Goal: Information Seeking & Learning: Learn about a topic

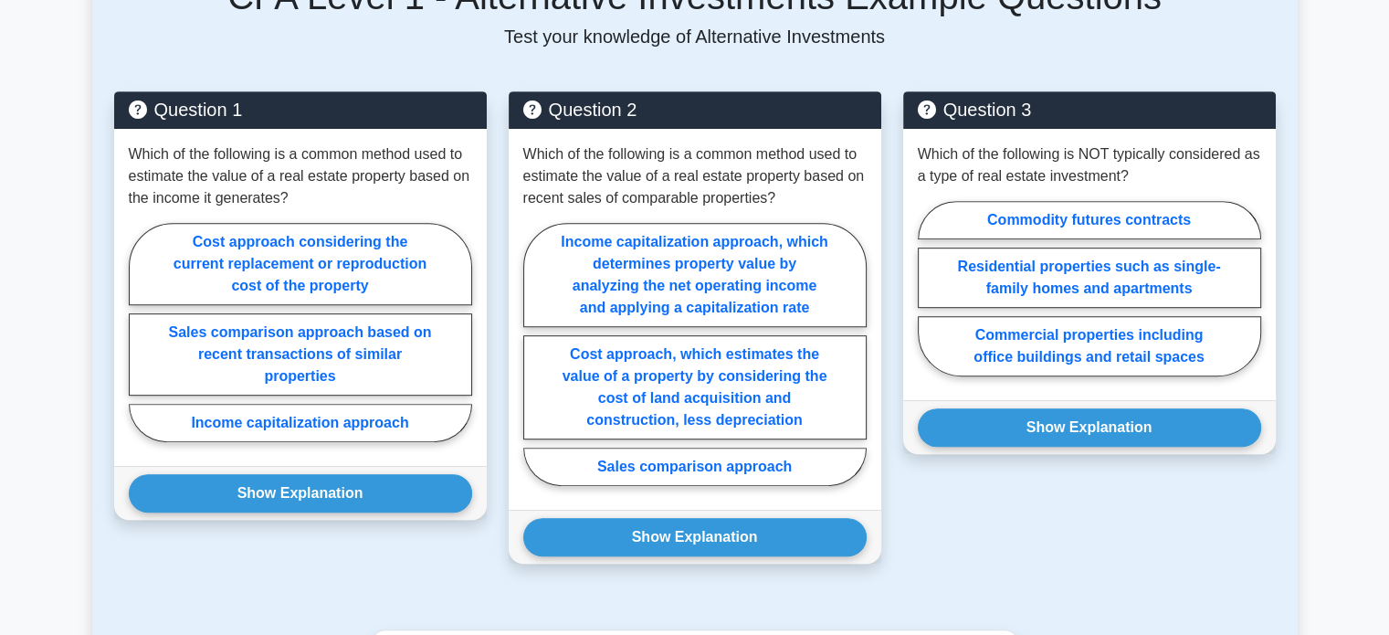
scroll to position [891, 0]
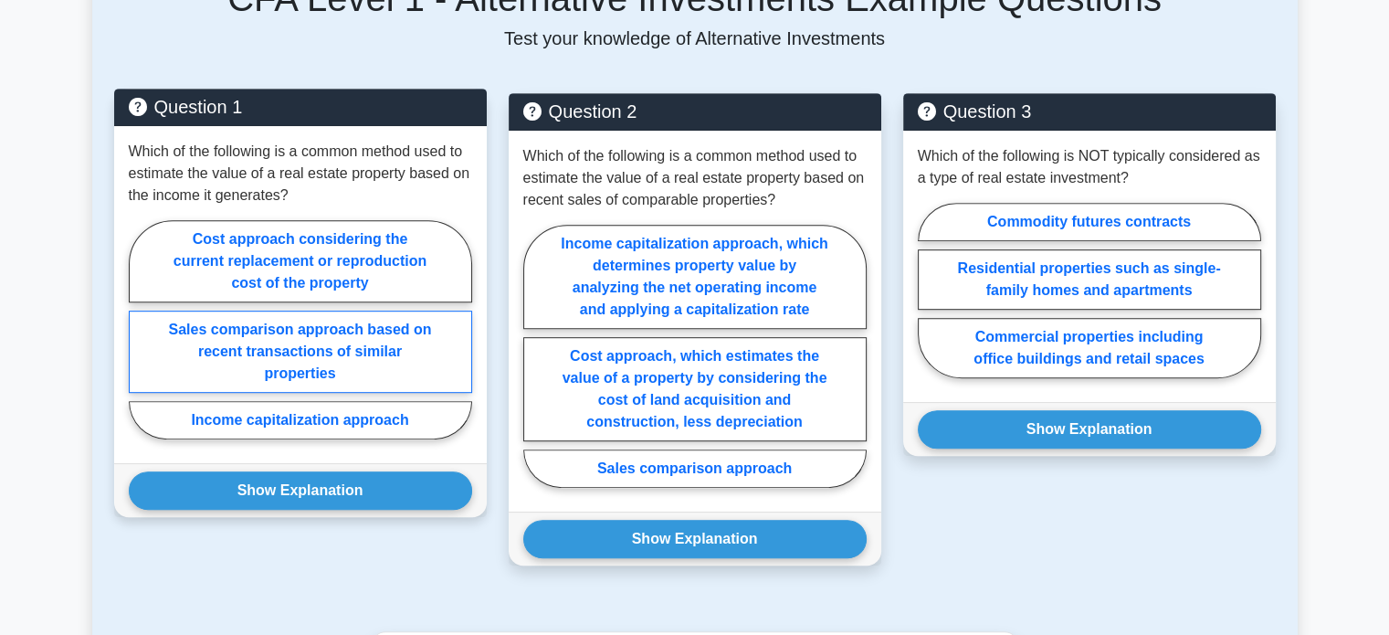
click at [330, 333] on label "Sales comparison approach based on recent transactions of similar properties" at bounding box center [300, 352] width 343 height 82
click at [141, 333] on input "Sales comparison approach based on recent transactions of similar properties" at bounding box center [135, 335] width 12 height 12
radio input "true"
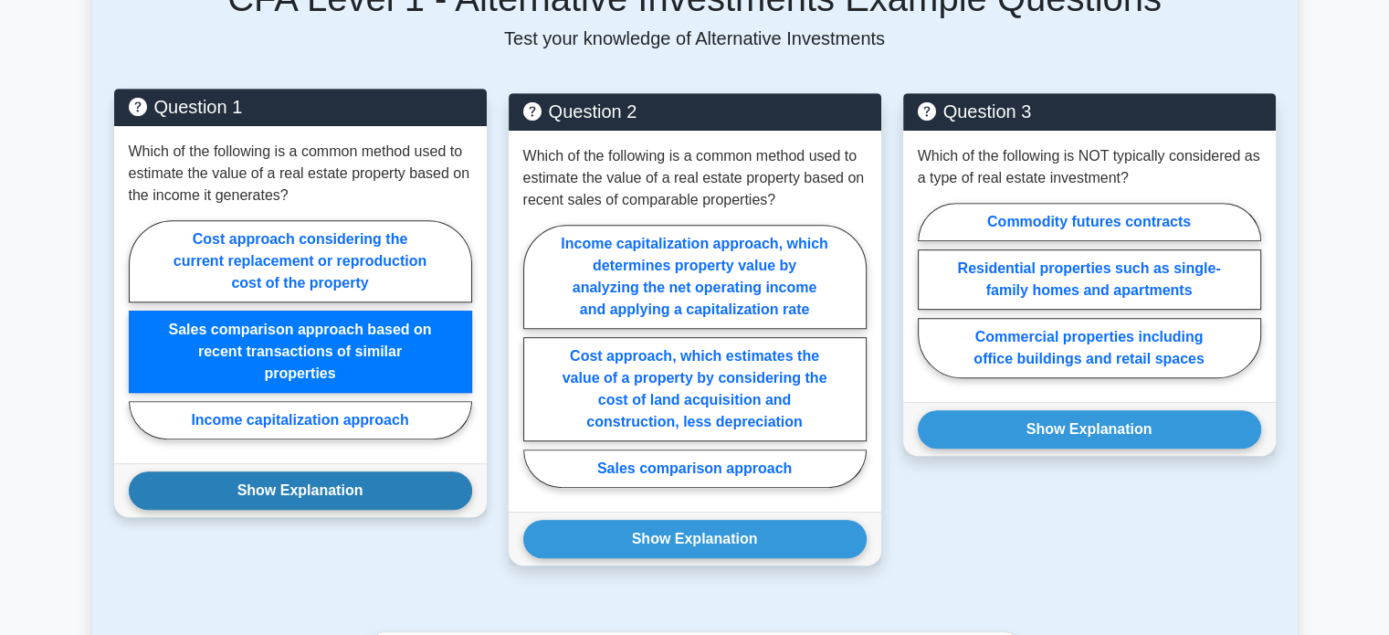
click at [314, 471] on button "Show Explanation" at bounding box center [300, 490] width 343 height 38
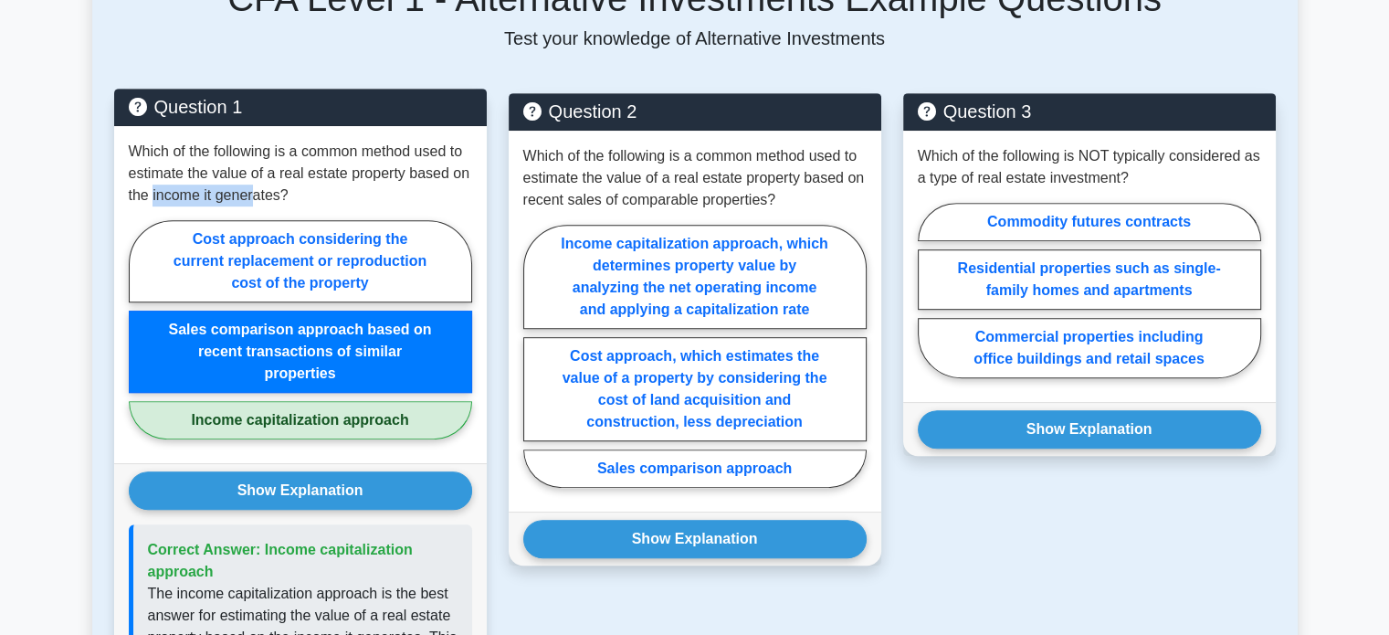
drag, startPoint x: 153, startPoint y: 169, endPoint x: 256, endPoint y: 187, distance: 103.9
click at [256, 187] on div "Which of the following is a common method used to estimate the value of a real …" at bounding box center [300, 294] width 373 height 337
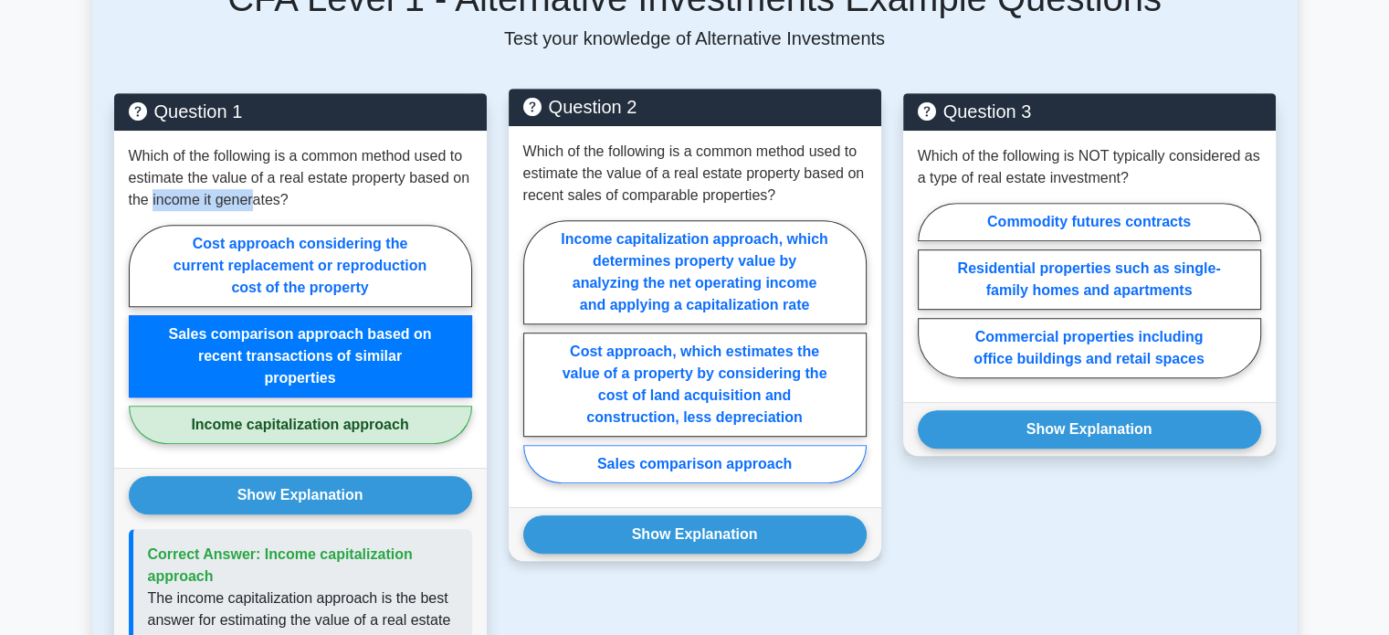
click at [660, 445] on label "Sales comparison approach" at bounding box center [694, 464] width 343 height 38
click at [535, 363] on input "Sales comparison approach" at bounding box center [529, 357] width 12 height 12
radio input "true"
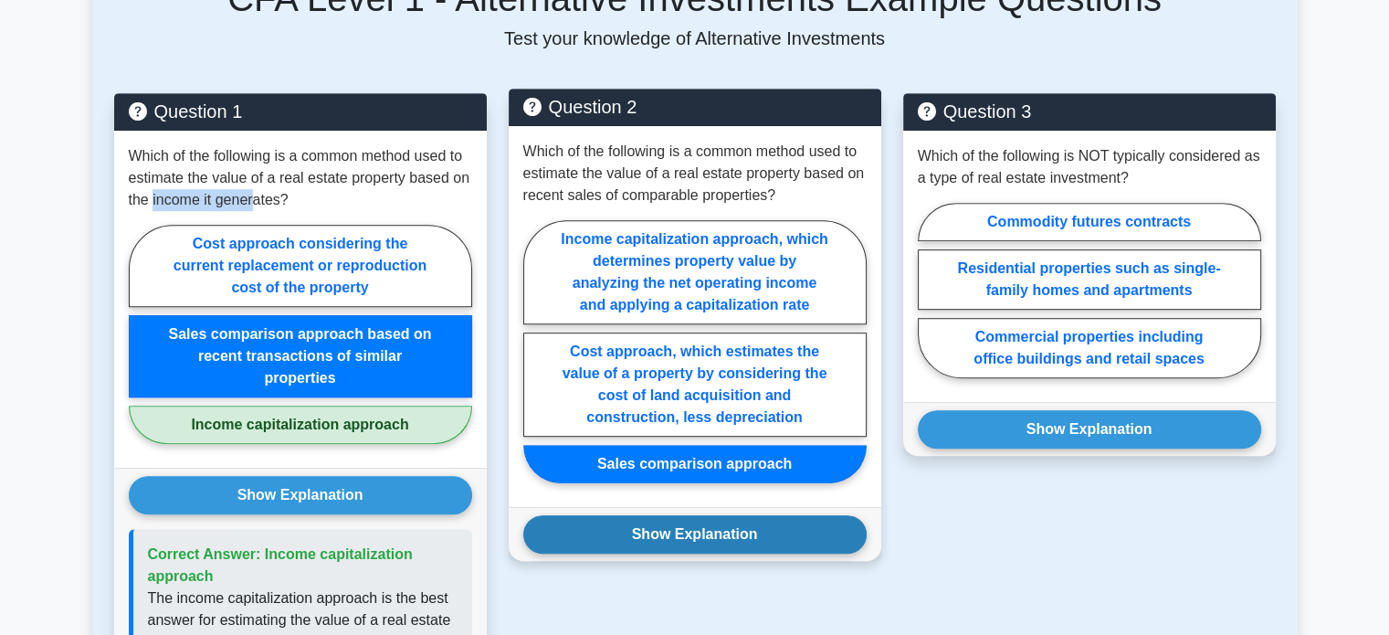
click at [664, 515] on button "Show Explanation" at bounding box center [694, 534] width 343 height 38
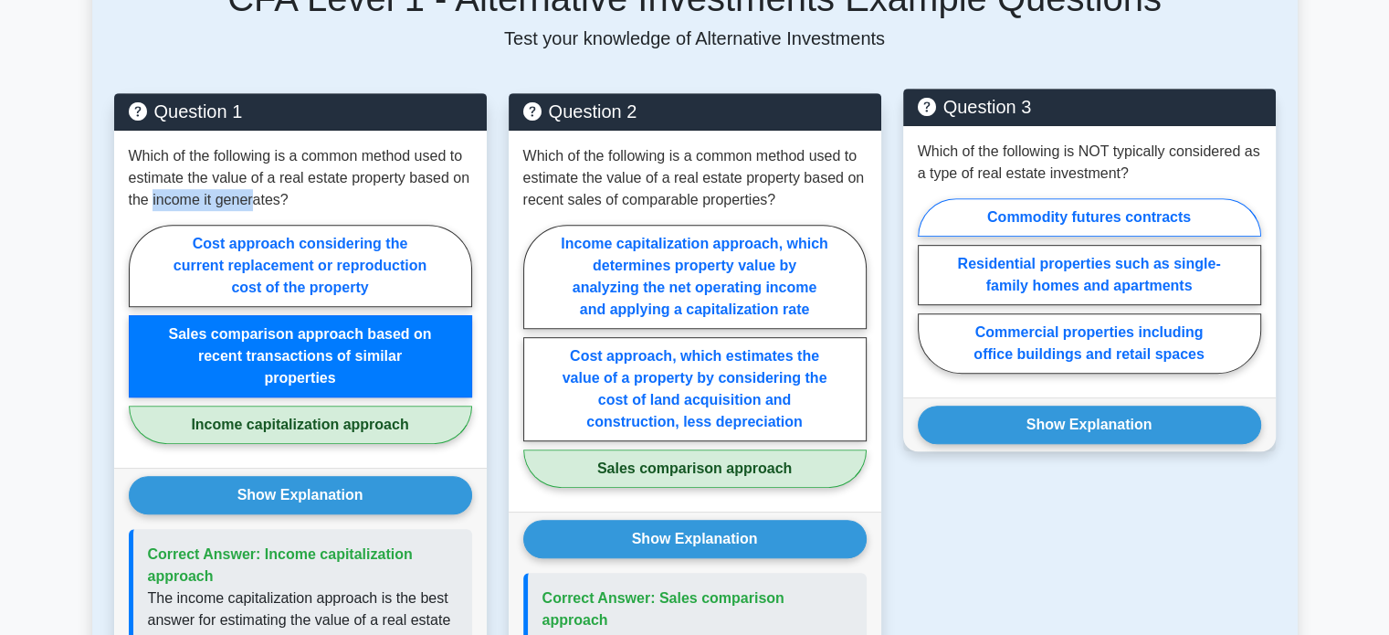
click at [1136, 198] on label "Commodity futures contracts" at bounding box center [1089, 217] width 343 height 38
click at [930, 285] on input "Commodity futures contracts" at bounding box center [924, 291] width 12 height 12
radio input "true"
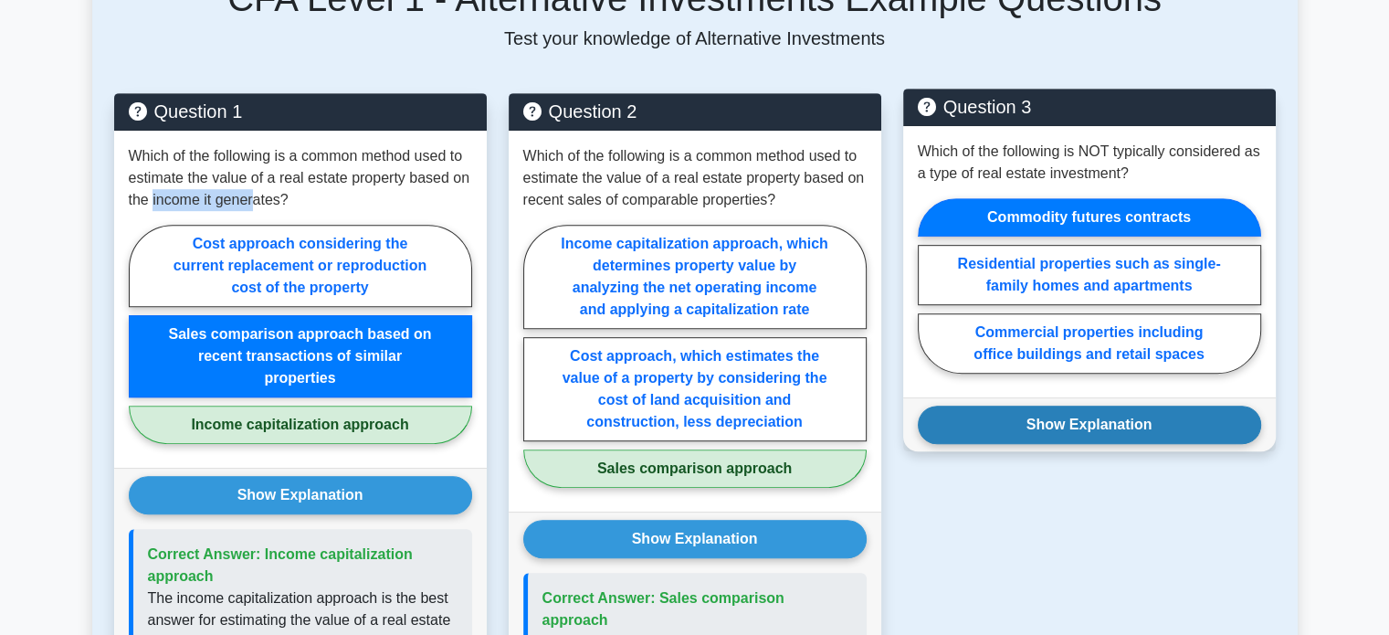
click at [1076, 419] on button "Show Explanation" at bounding box center [1089, 424] width 343 height 38
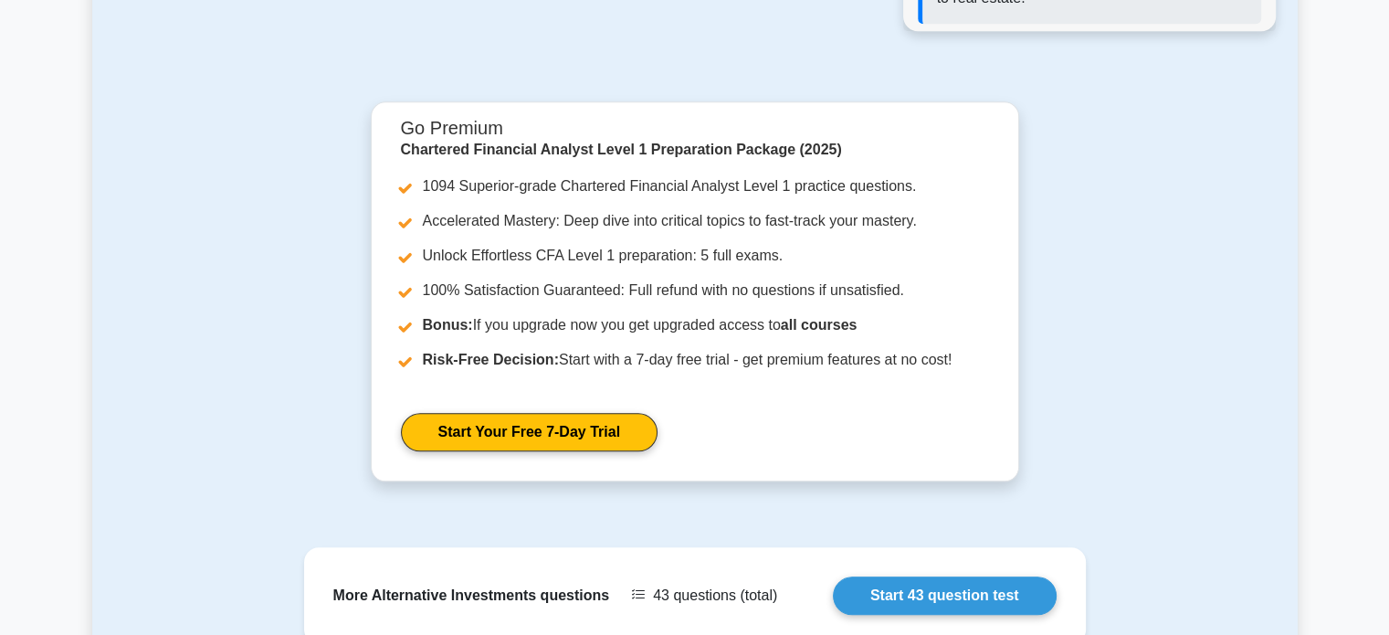
scroll to position [2176, 0]
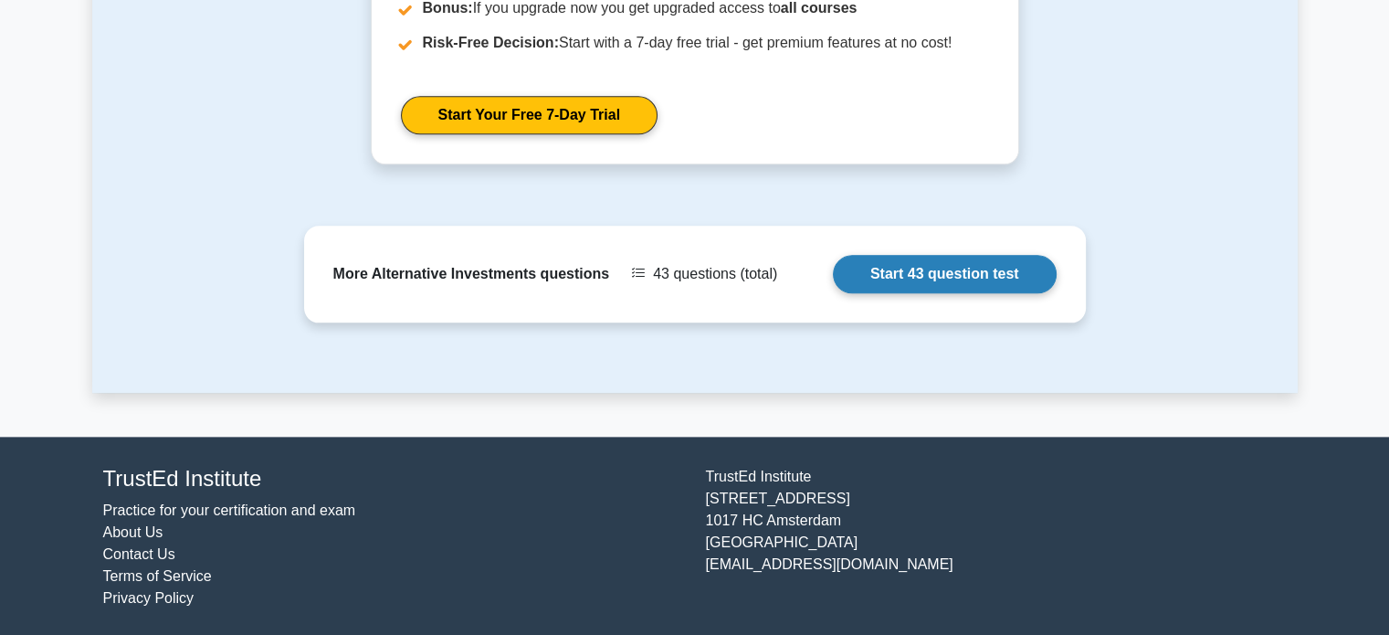
click at [977, 279] on link "Start 43 question test" at bounding box center [945, 274] width 224 height 38
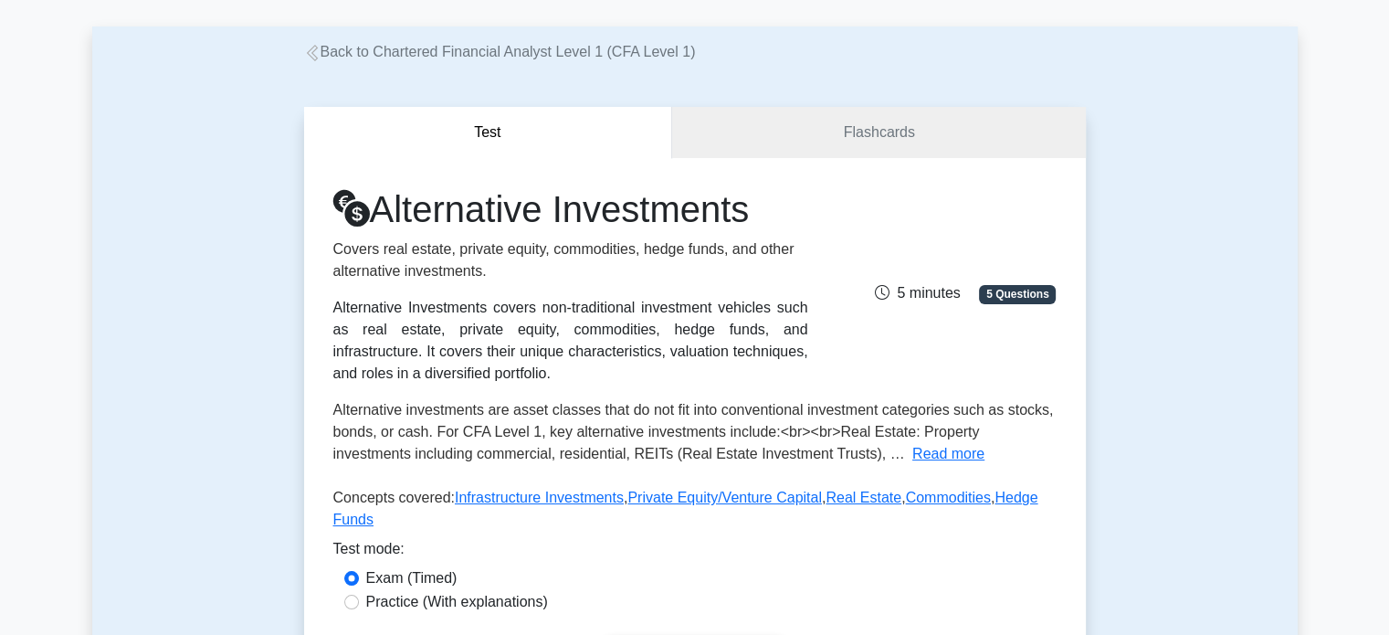
scroll to position [75, 0]
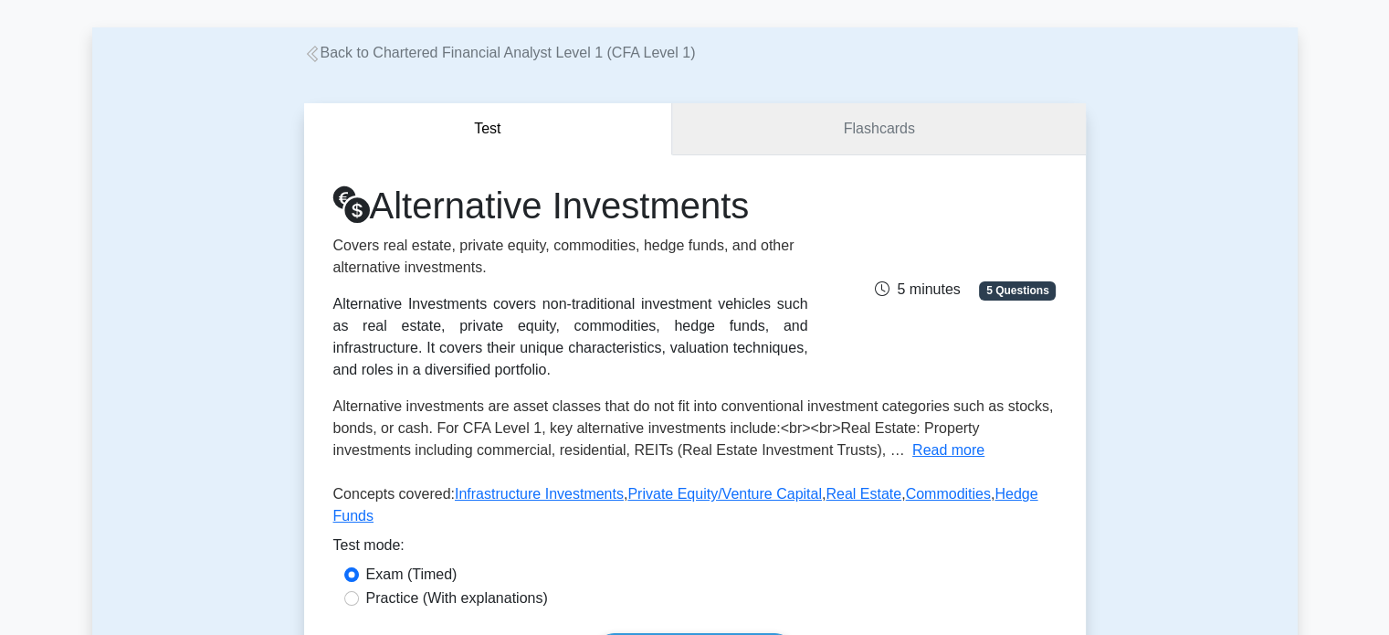
click at [774, 109] on link "Flashcards" at bounding box center [878, 129] width 413 height 52
click at [785, 127] on link "Flashcards" at bounding box center [878, 129] width 413 height 52
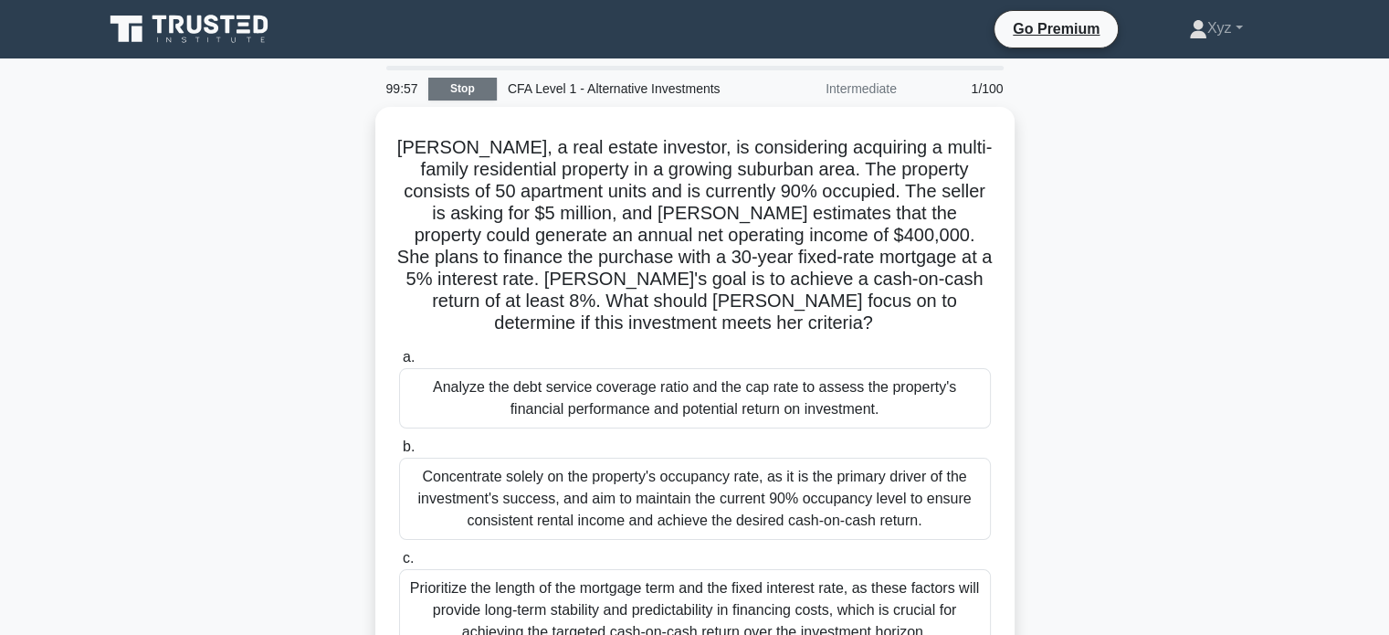
click at [454, 84] on link "Stop" at bounding box center [462, 89] width 68 height 23
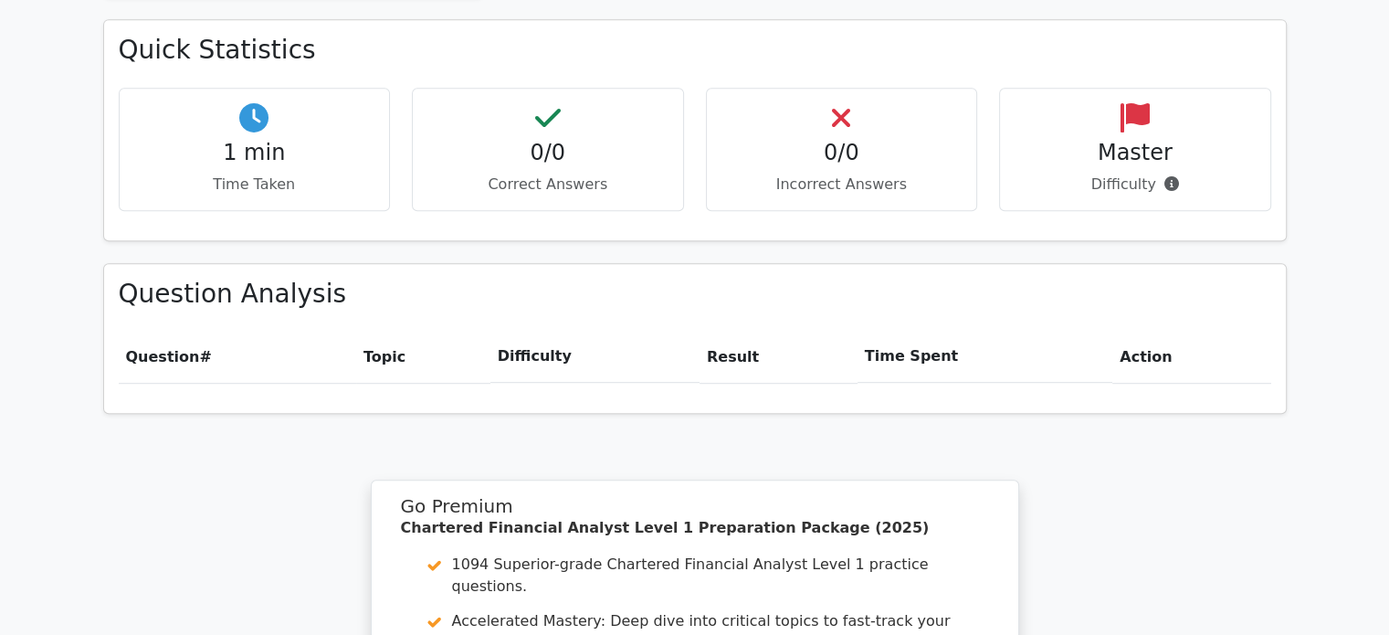
scroll to position [1040, 0]
click at [1377, 297] on main "Go Premium Chartered Financial Analyst Level 1 Preparation Package (2025) 1094 …" at bounding box center [694, 52] width 1389 height 2069
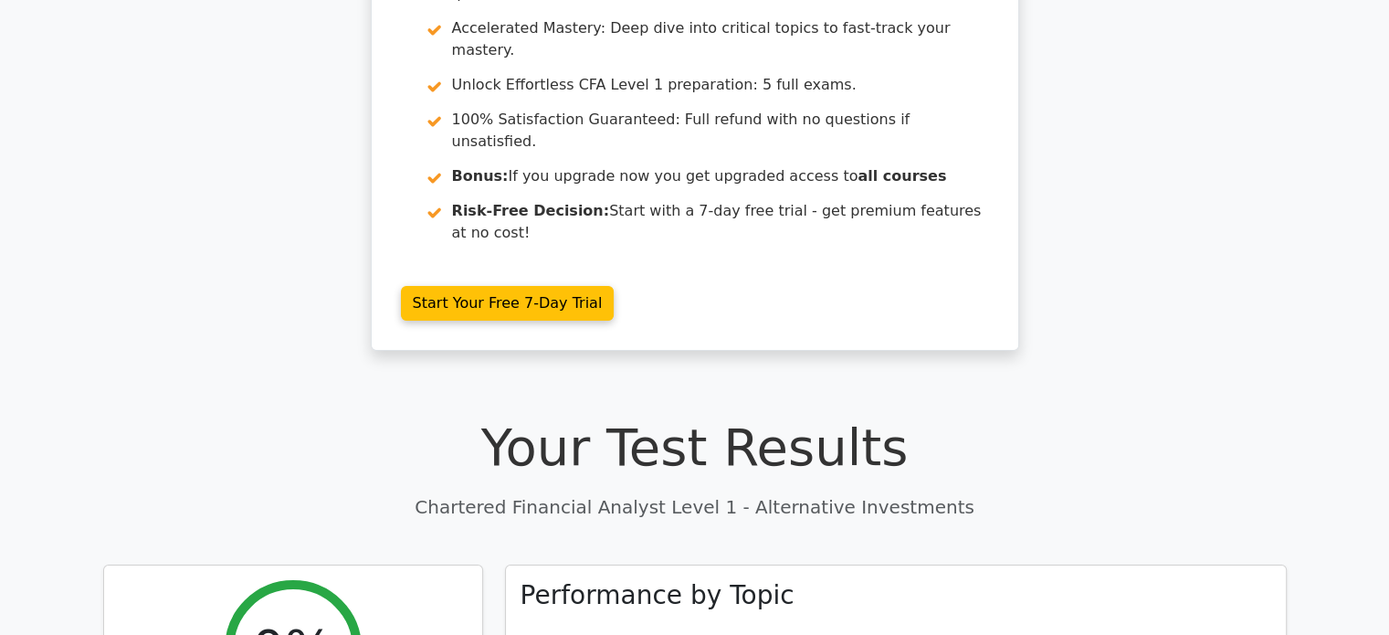
scroll to position [0, 0]
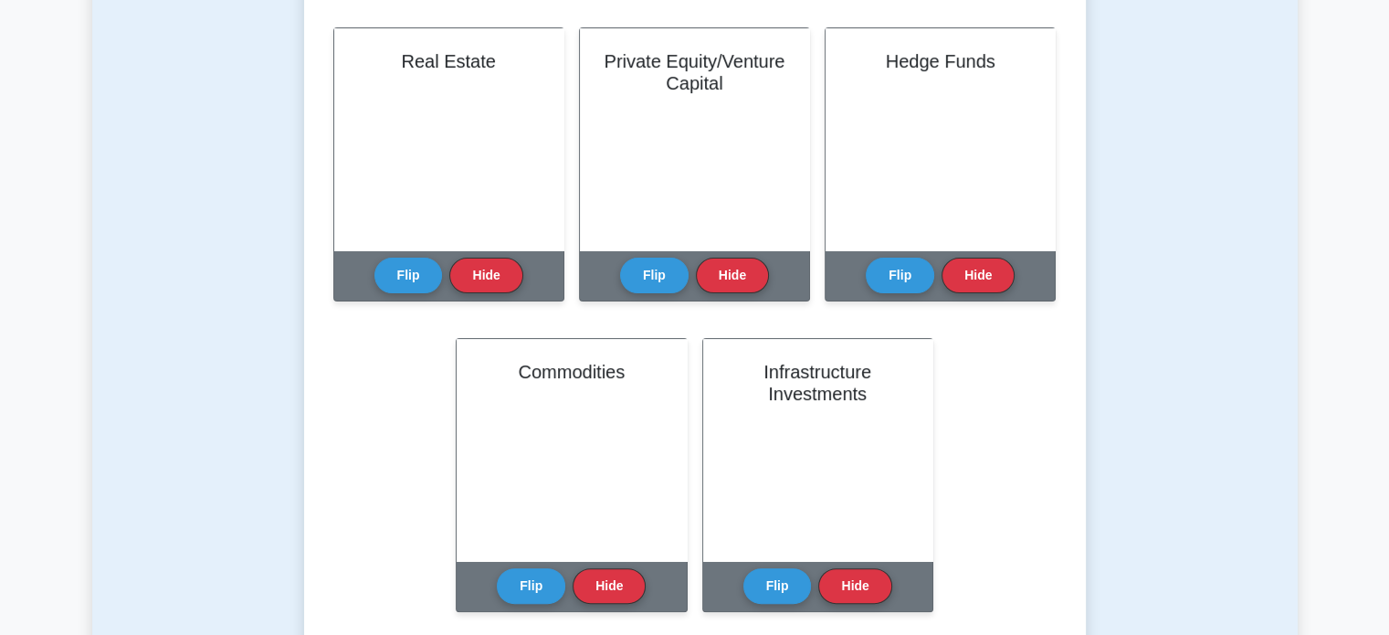
scroll to position [434, 0]
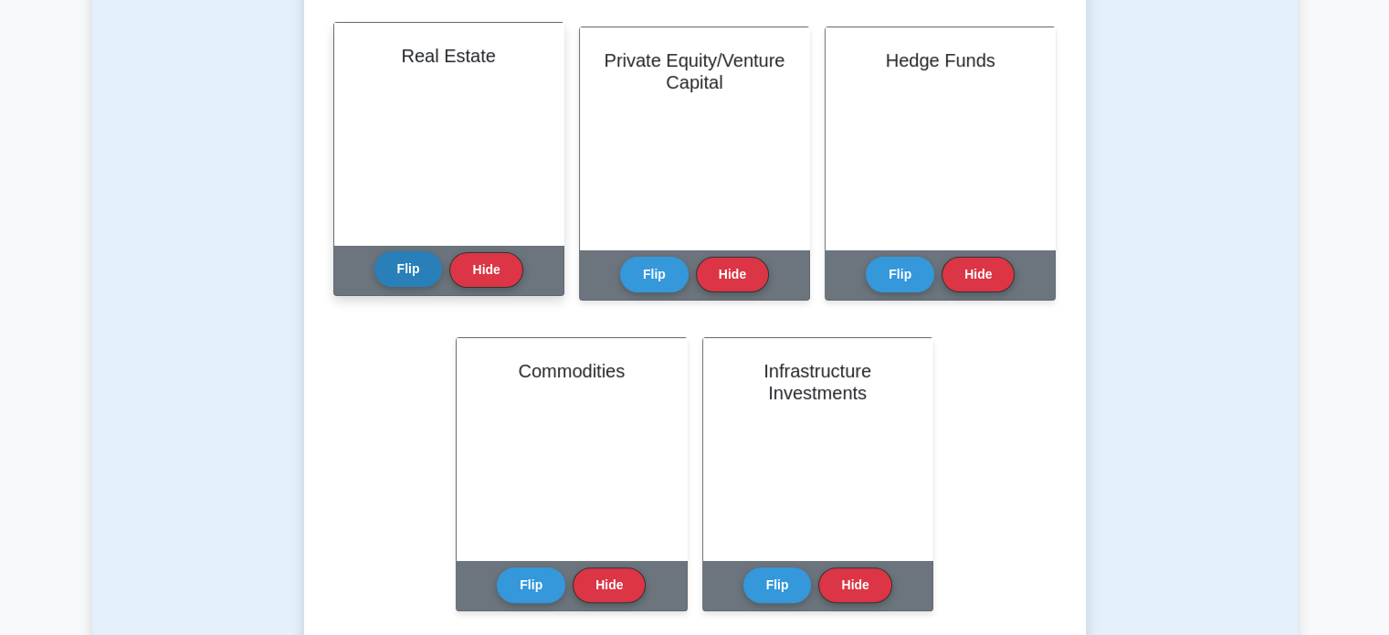
click at [407, 270] on button "Flip" at bounding box center [408, 269] width 68 height 36
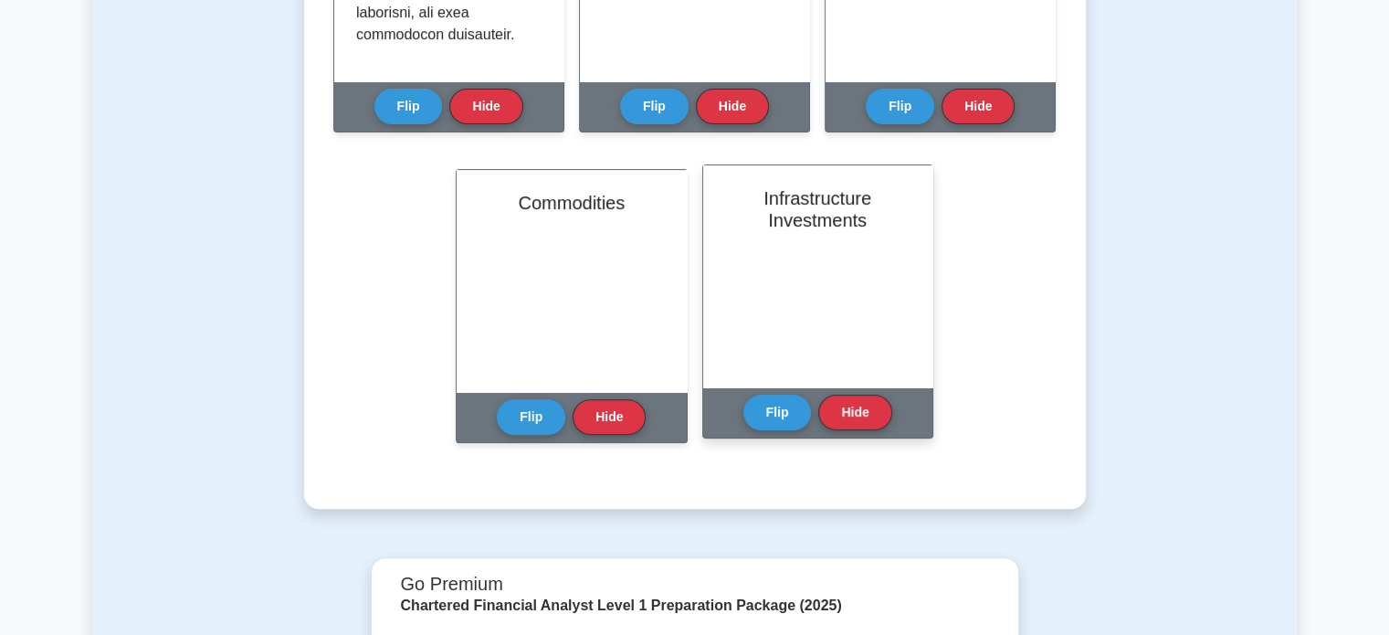
scroll to position [597, 0]
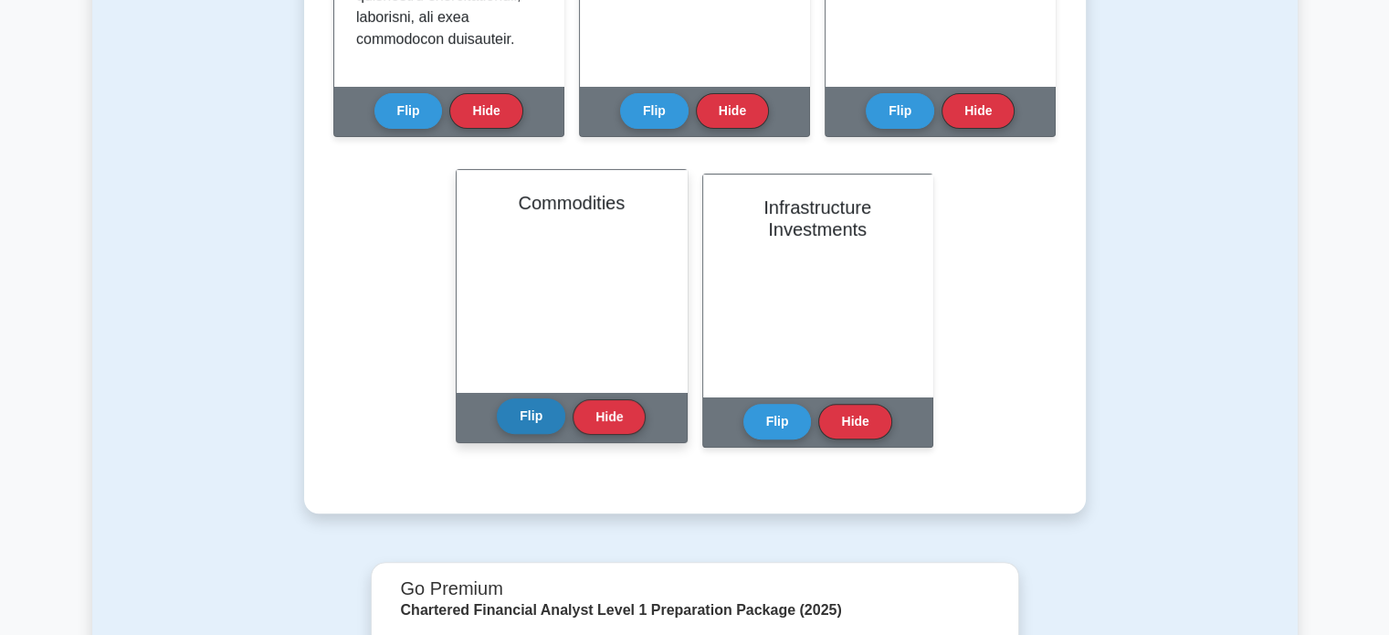
click at [522, 416] on button "Flip" at bounding box center [531, 416] width 68 height 36
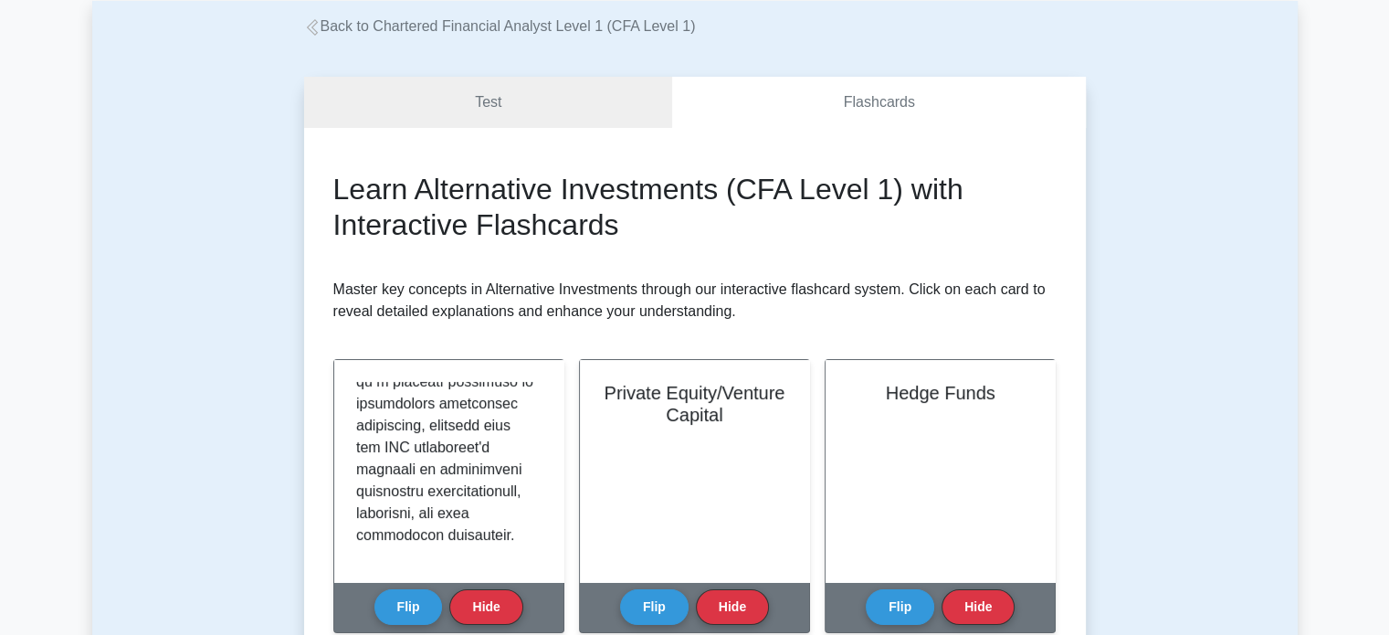
scroll to position [0, 0]
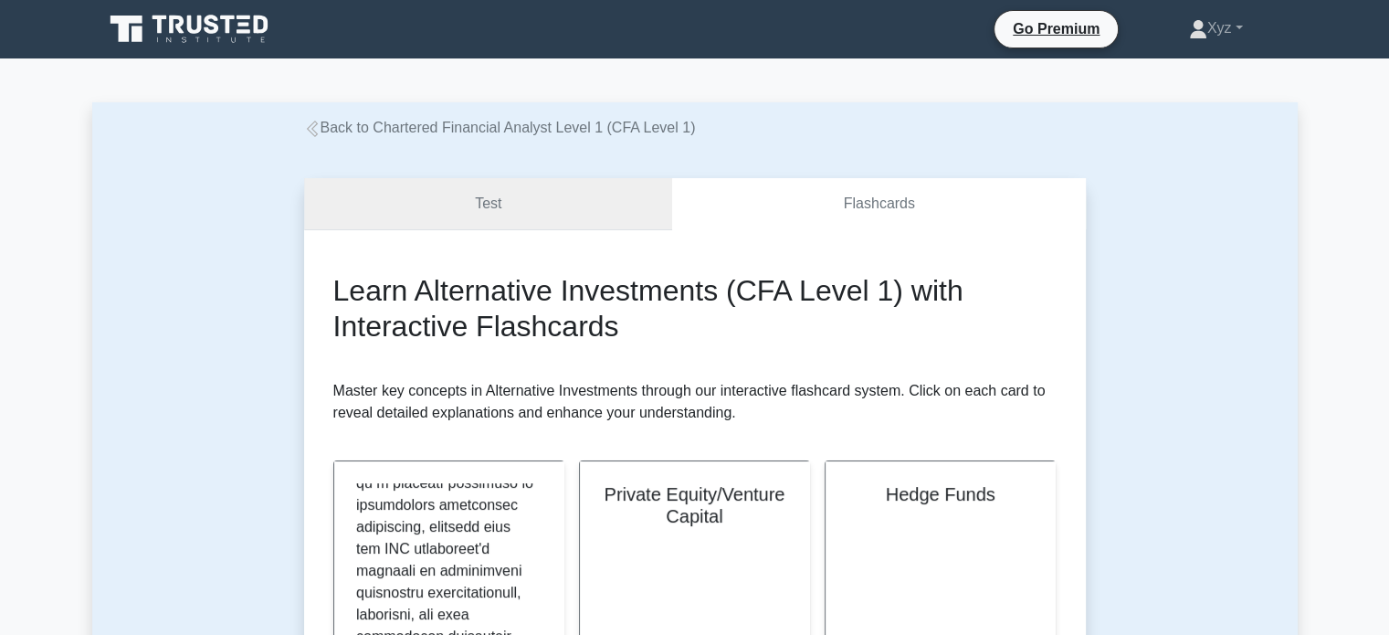
click at [484, 214] on link "Test" at bounding box center [488, 204] width 369 height 52
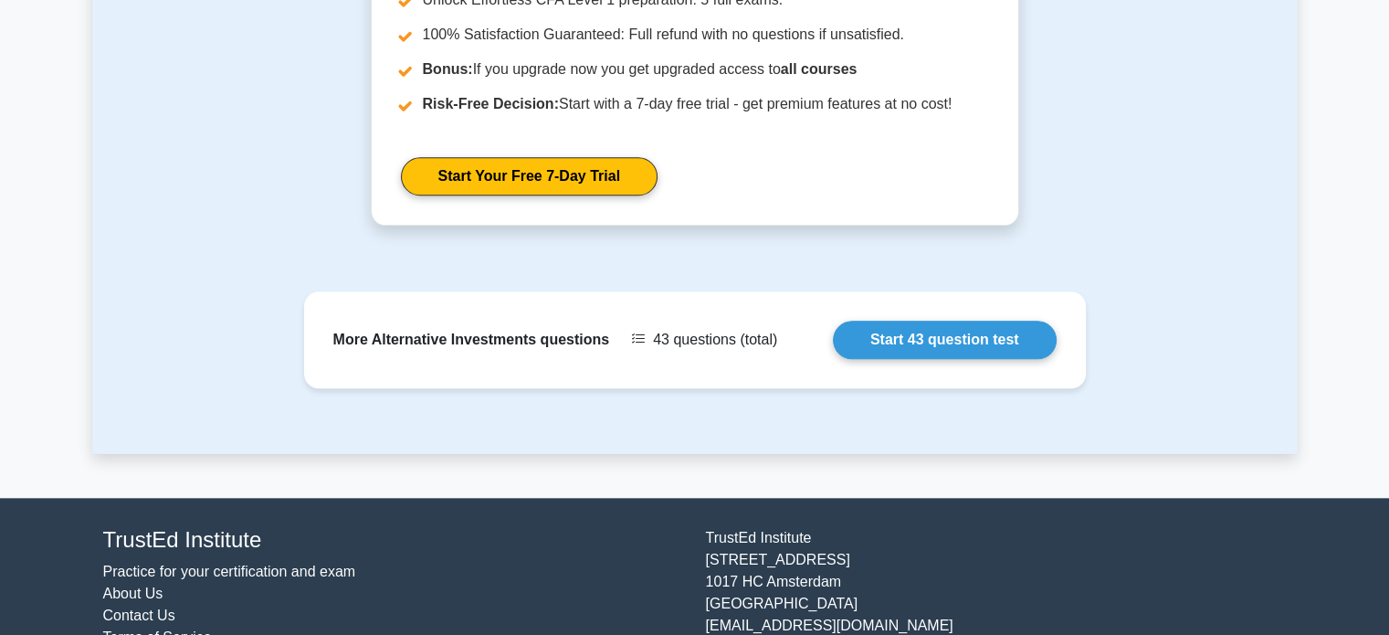
scroll to position [1716, 0]
